Goal: Task Accomplishment & Management: Complete application form

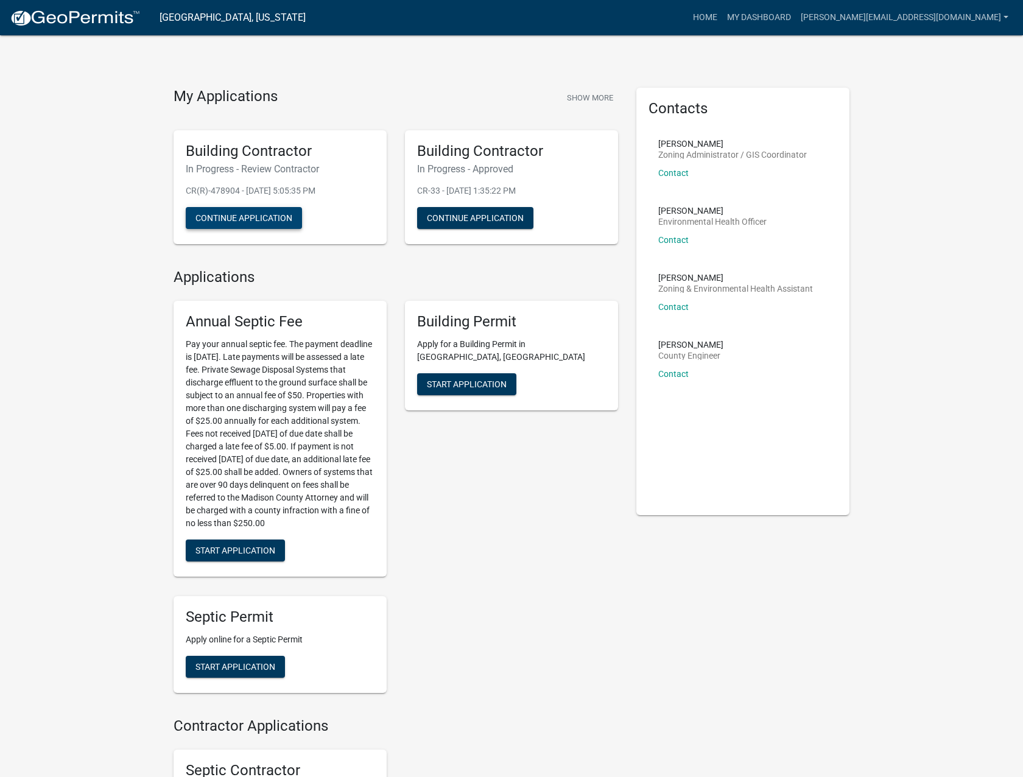
click at [293, 215] on button "Continue Application" at bounding box center [244, 218] width 116 height 22
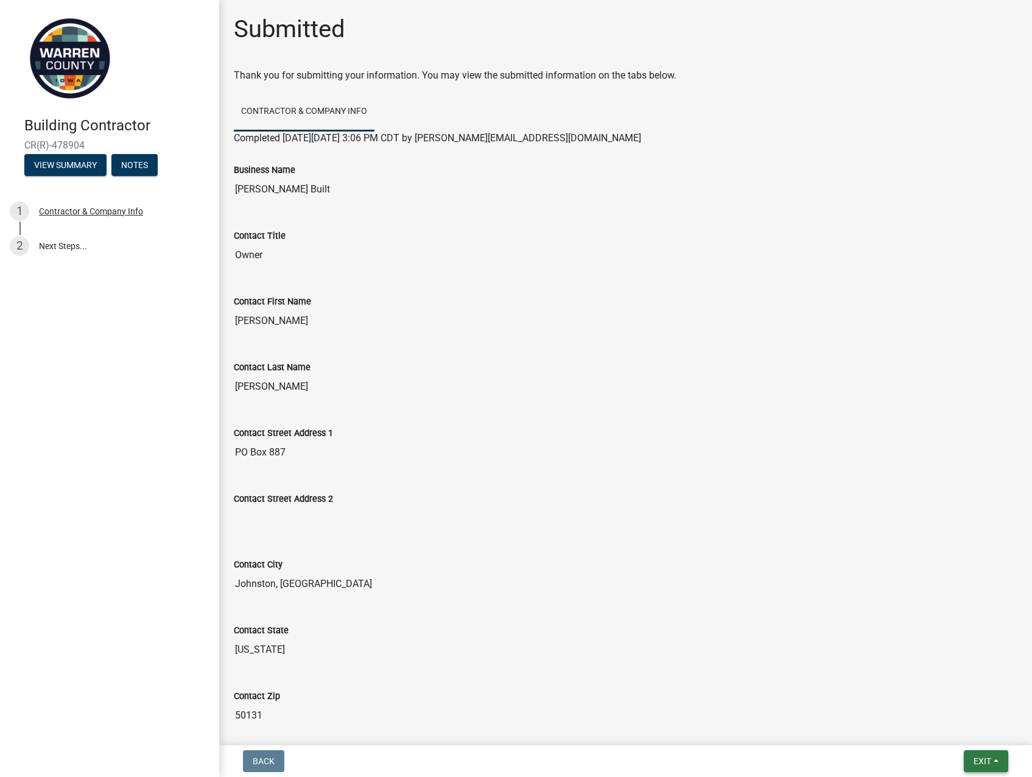
click at [980, 764] on span "Exit" at bounding box center [983, 761] width 18 height 10
click at [951, 725] on button "Save & Exit" at bounding box center [959, 729] width 97 height 29
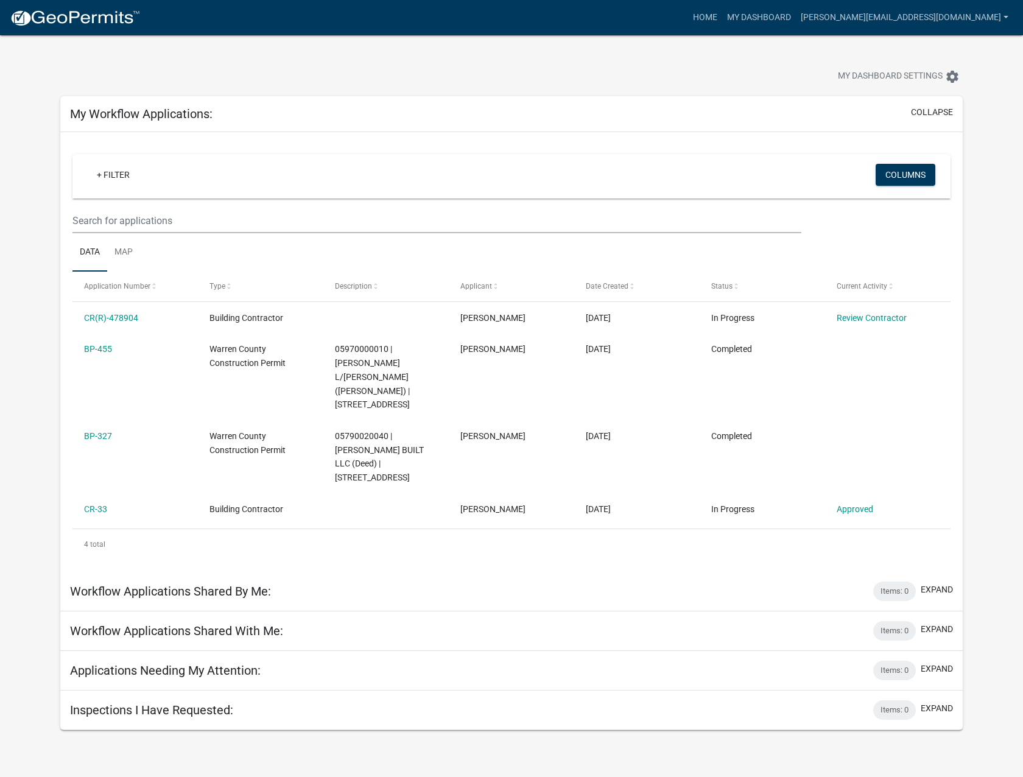
click at [65, 16] on img at bounding box center [75, 18] width 130 height 18
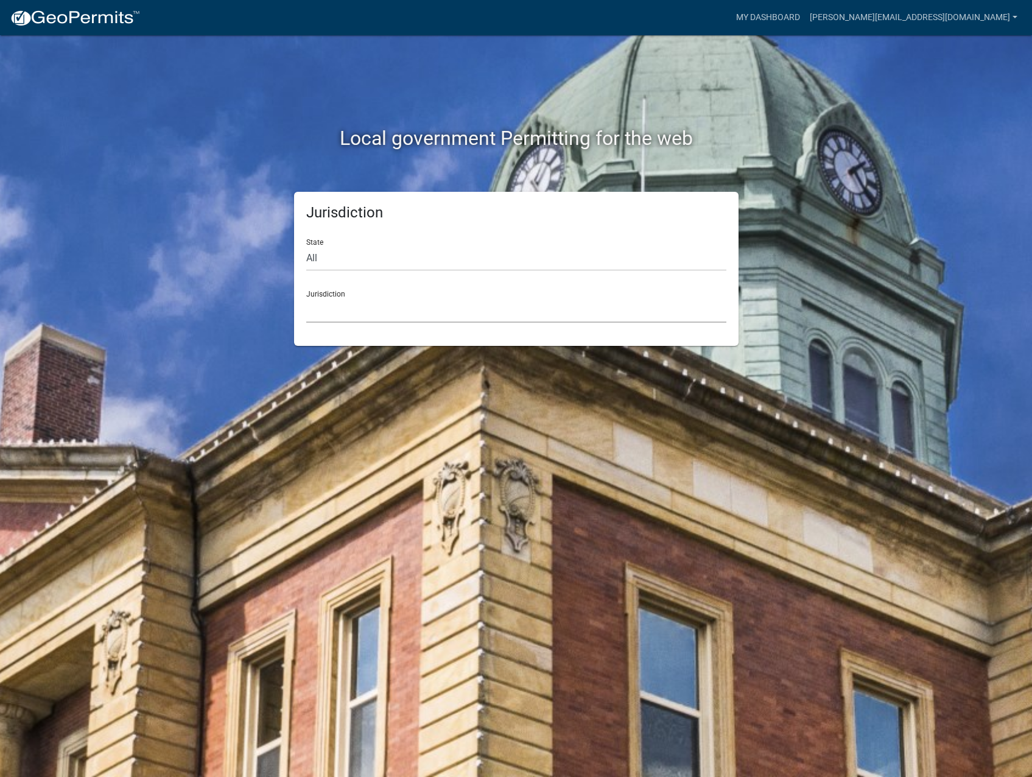
drag, startPoint x: 354, startPoint y: 299, endPoint x: 354, endPoint y: 272, distance: 27.4
click at [354, 290] on div "Jurisdiction [GEOGRAPHIC_DATA], [US_STATE] [GEOGRAPHIC_DATA], [US_STATE][PERSON…" at bounding box center [516, 302] width 420 height 42
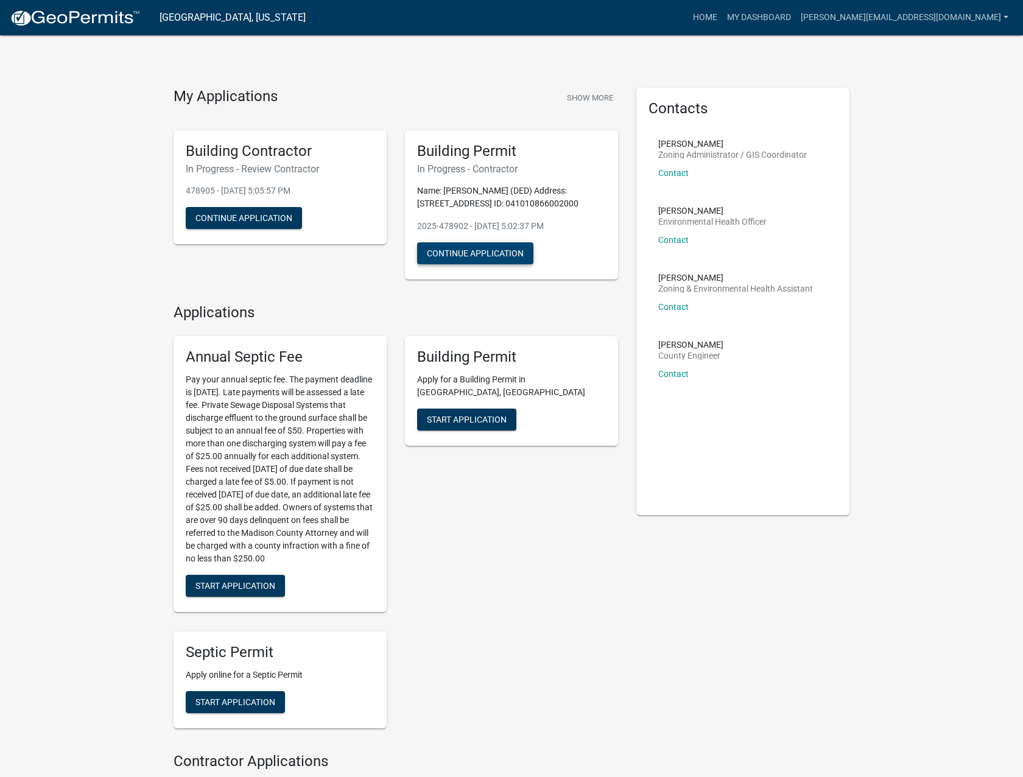
click at [458, 256] on button "Continue Application" at bounding box center [475, 253] width 116 height 22
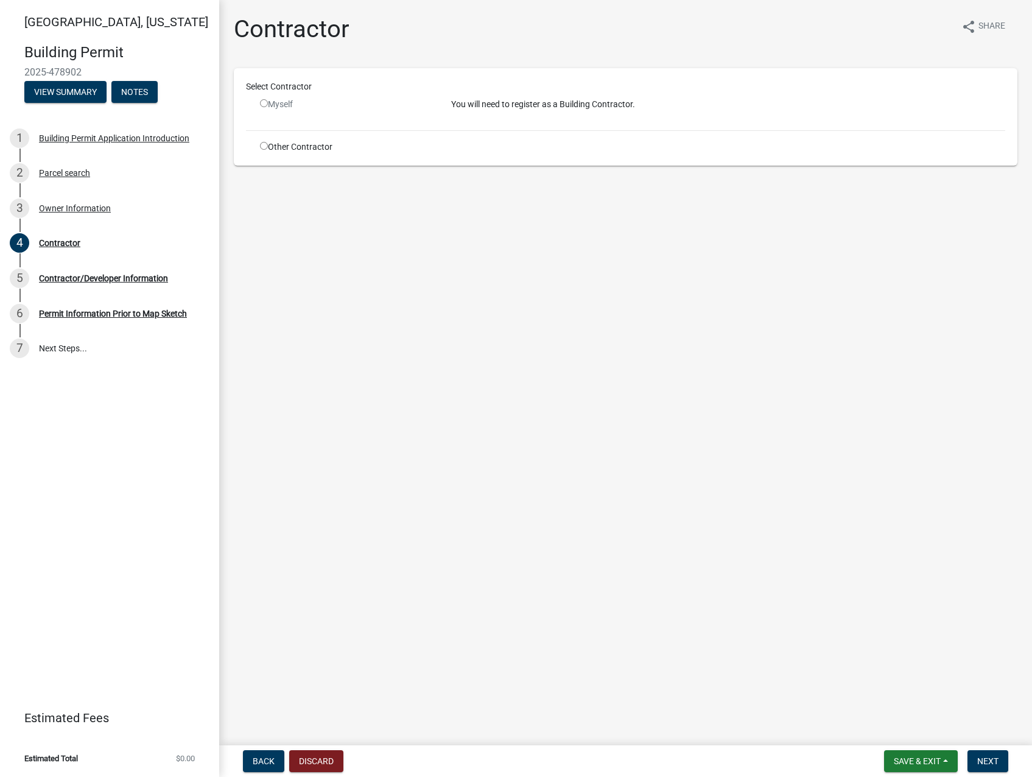
click at [264, 100] on input "radio" at bounding box center [264, 103] width 8 height 8
click at [263, 106] on input "radio" at bounding box center [264, 103] width 8 height 8
click at [264, 106] on input "radio" at bounding box center [264, 103] width 8 height 8
radio input "false"
click at [904, 757] on span "Save & Exit" at bounding box center [917, 761] width 47 height 10
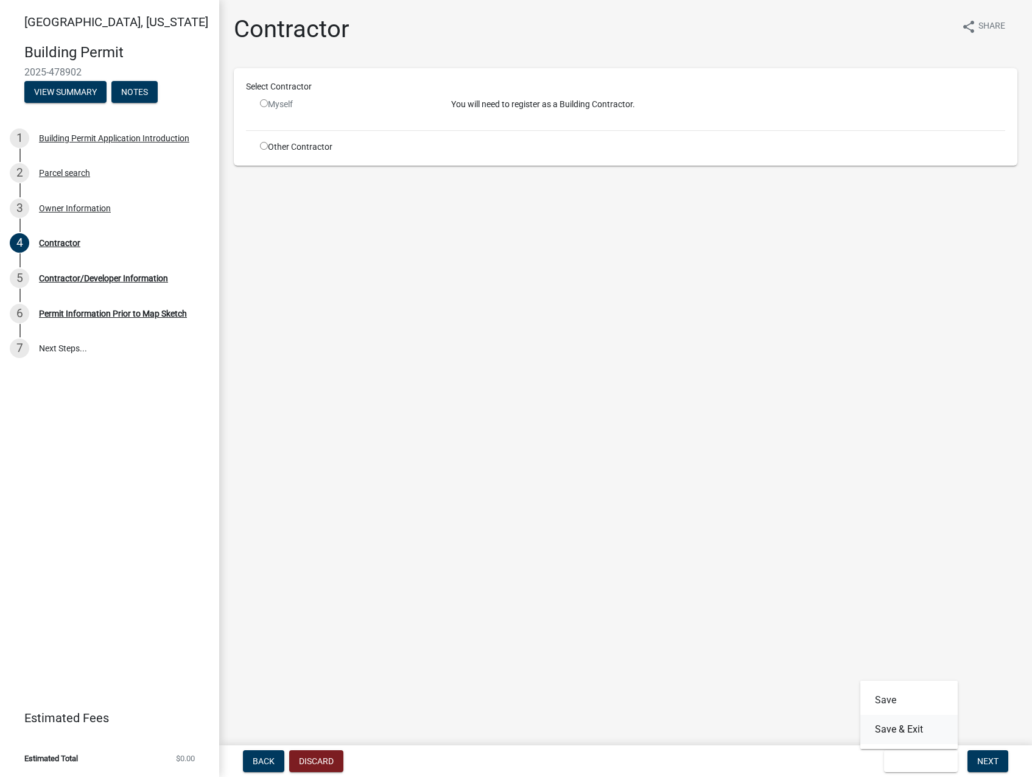
click at [898, 723] on button "Save & Exit" at bounding box center [909, 729] width 97 height 29
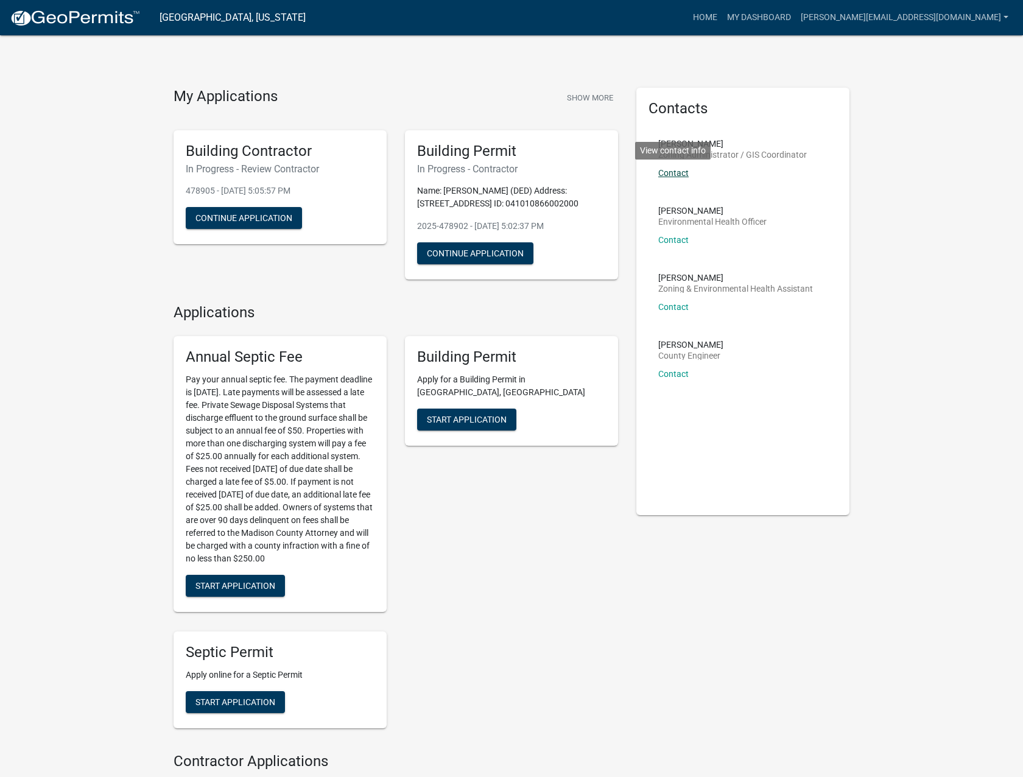
click at [684, 173] on link "Contact" at bounding box center [673, 173] width 30 height 10
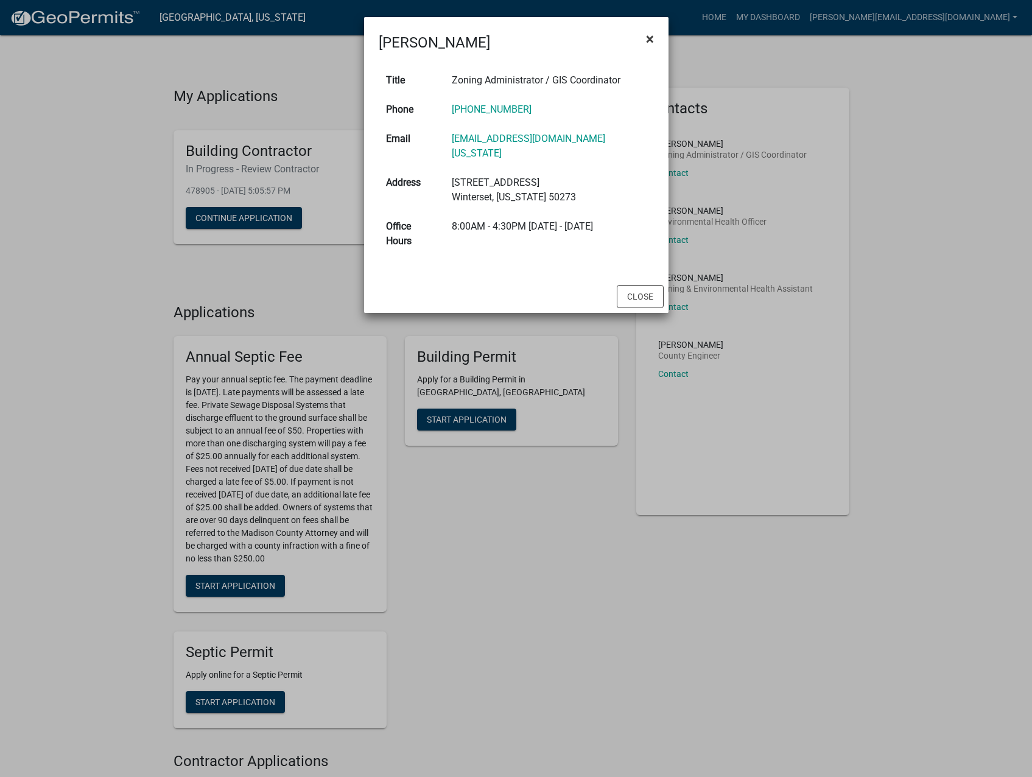
click at [650, 39] on span "×" at bounding box center [650, 38] width 8 height 17
